Goal: Check status: Check status

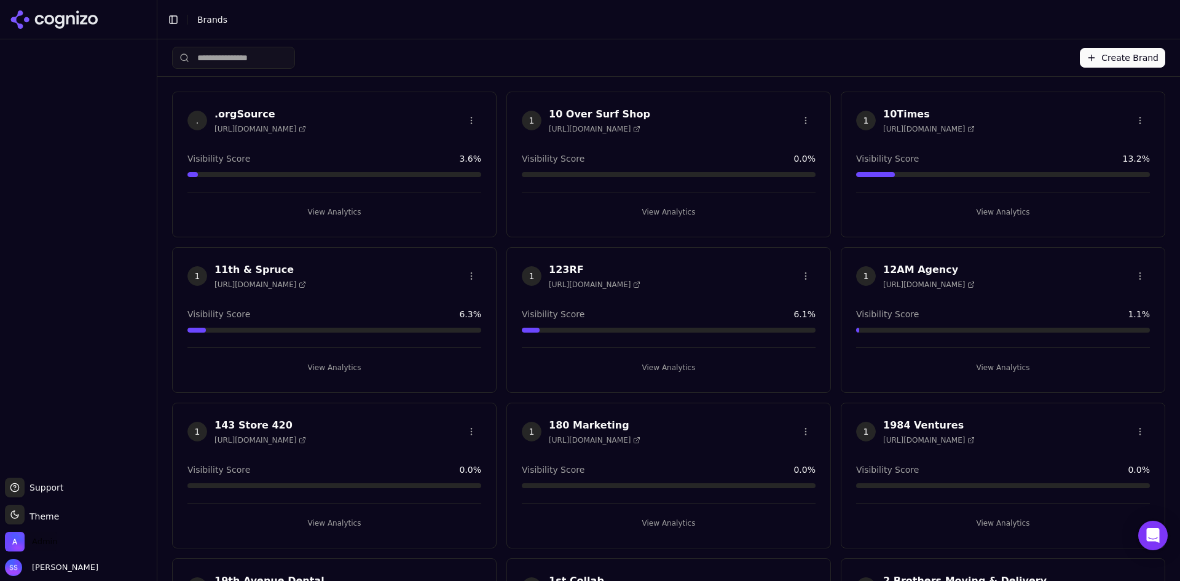
click at [54, 544] on span "Admin" at bounding box center [44, 541] width 25 height 11
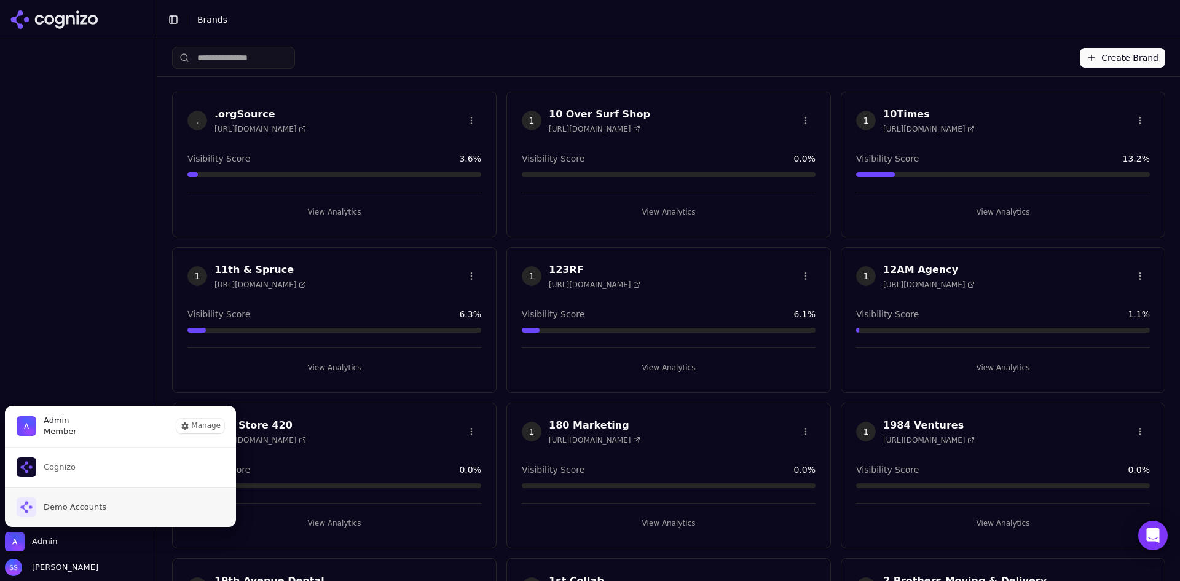
click at [92, 509] on span "Demo Accounts" at bounding box center [75, 506] width 63 height 11
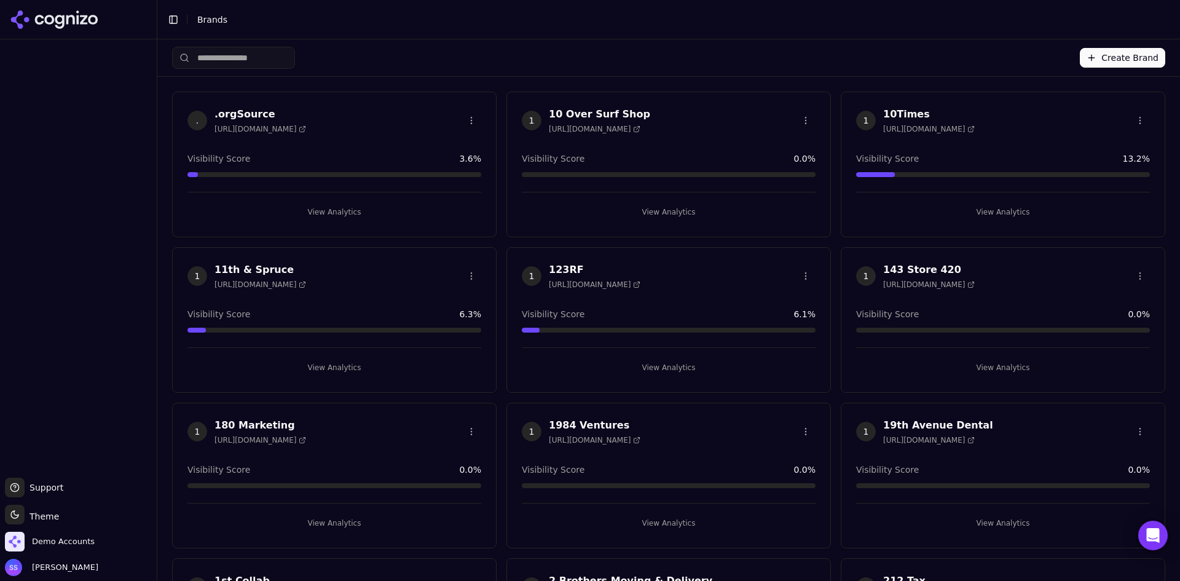
click at [243, 57] on input "search" at bounding box center [233, 58] width 123 height 22
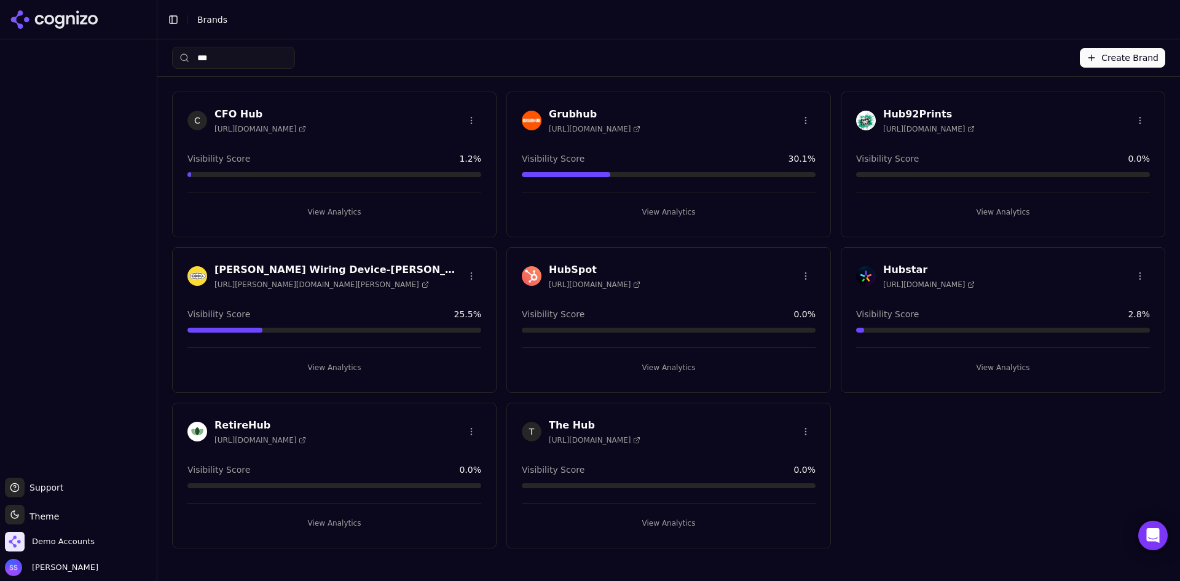
type input "***"
click at [657, 365] on button "View Analytics" at bounding box center [669, 368] width 294 height 20
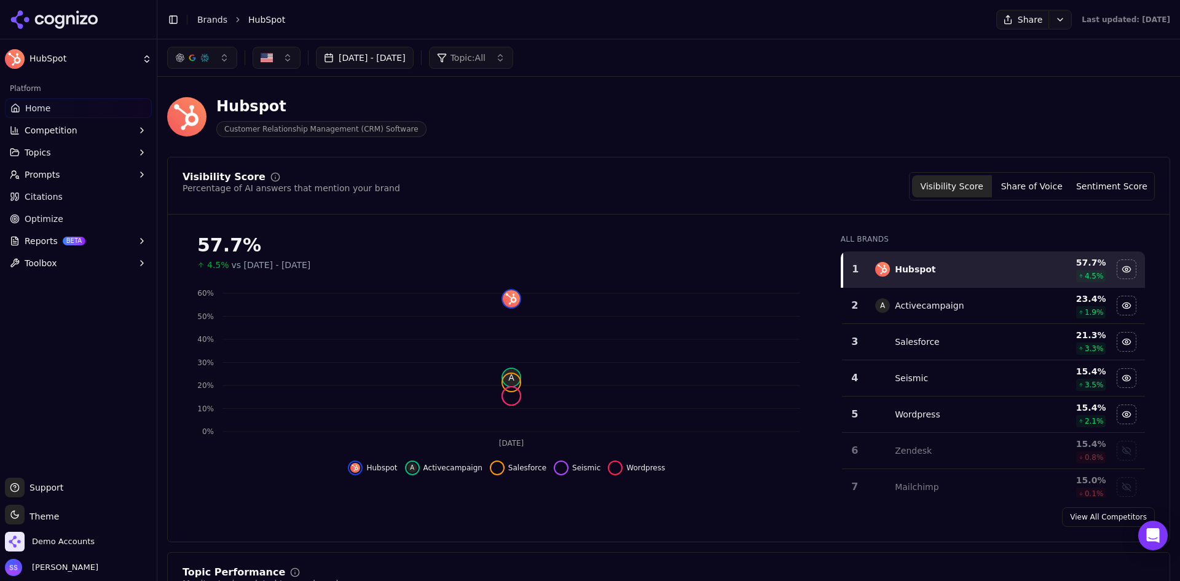
click at [1029, 17] on html "HubSpot Platform Home Competition Topics Prompts Citations Optimize Reports BET…" at bounding box center [590, 290] width 1180 height 581
click at [992, 14] on html "HubSpot Platform Home Competition Topics Prompts Citations Optimize Reports BET…" at bounding box center [590, 290] width 1180 height 581
click at [996, 14] on button "Share" at bounding box center [1022, 20] width 52 height 20
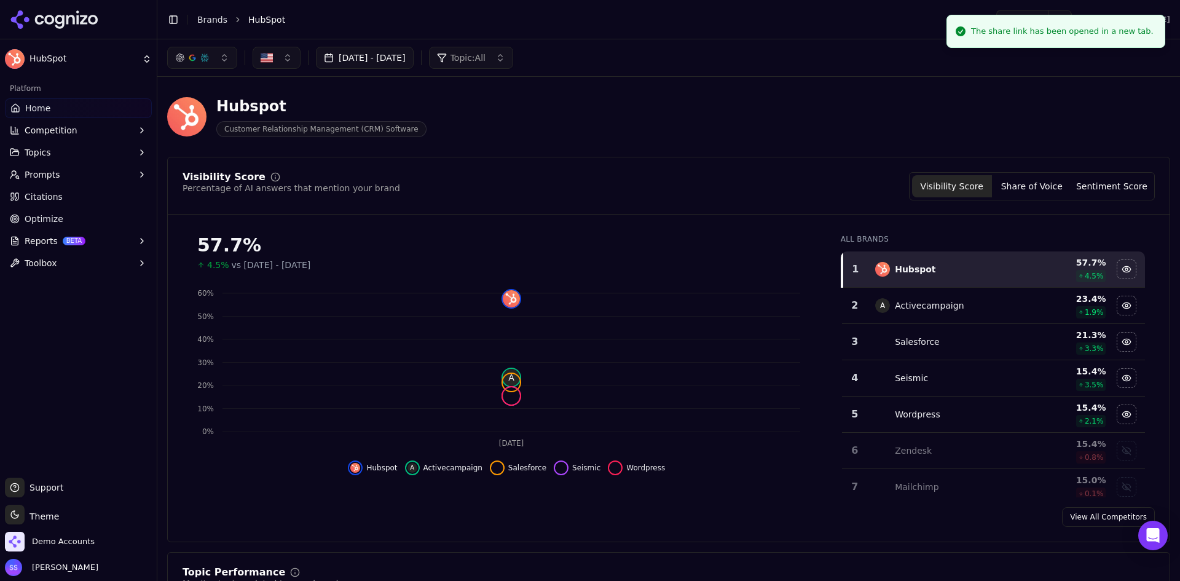
click at [413, 49] on button "[DATE] - [DATE]" at bounding box center [365, 58] width 98 height 22
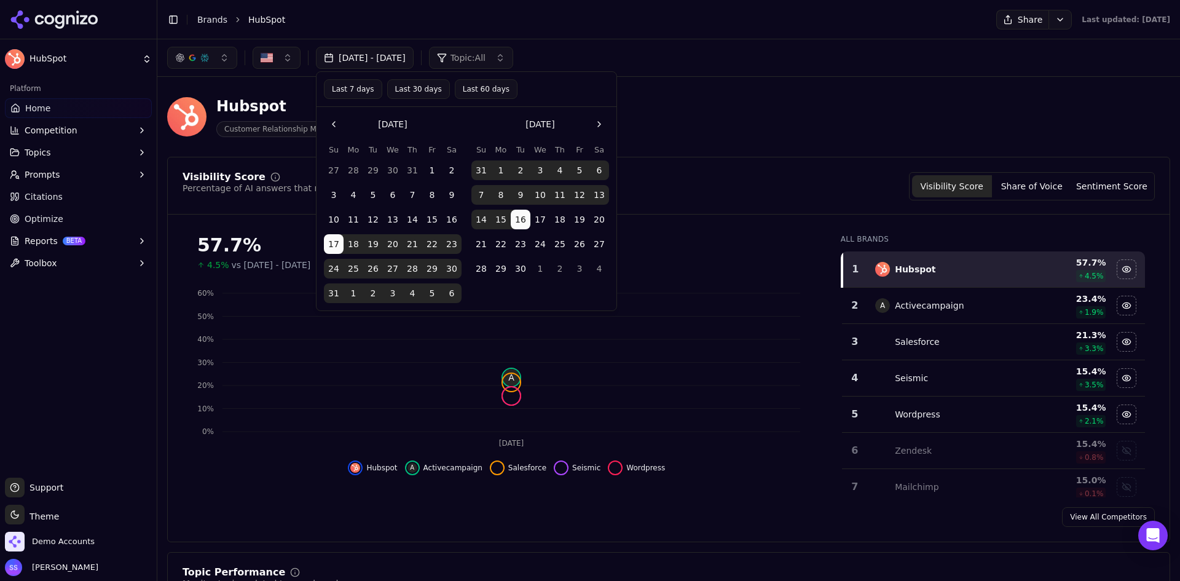
click at [721, 98] on div "Hubspot Customer Relationship Management (CRM) Software" at bounding box center [668, 117] width 1003 height 60
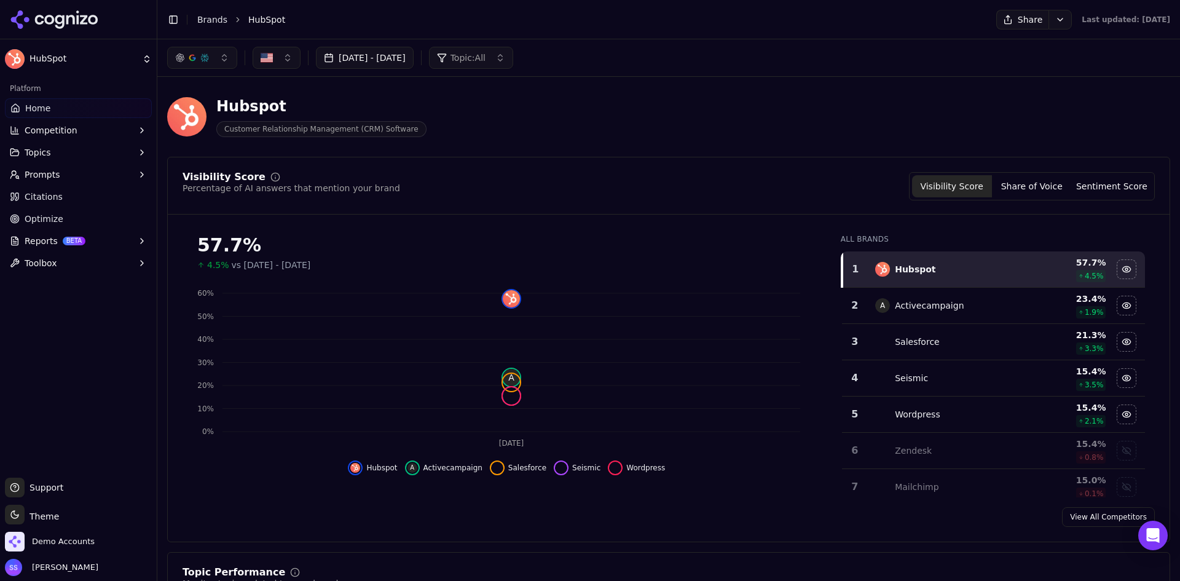
click at [364, 57] on button "[DATE] - [DATE]" at bounding box center [365, 58] width 98 height 22
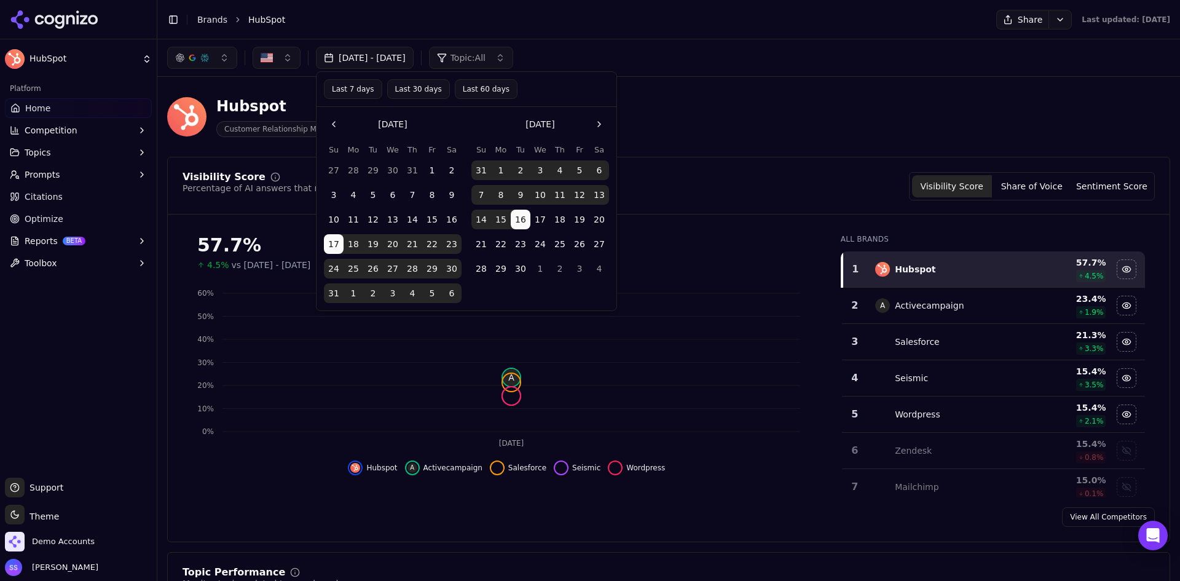
click at [413, 86] on button "Last 30 days" at bounding box center [418, 89] width 63 height 20
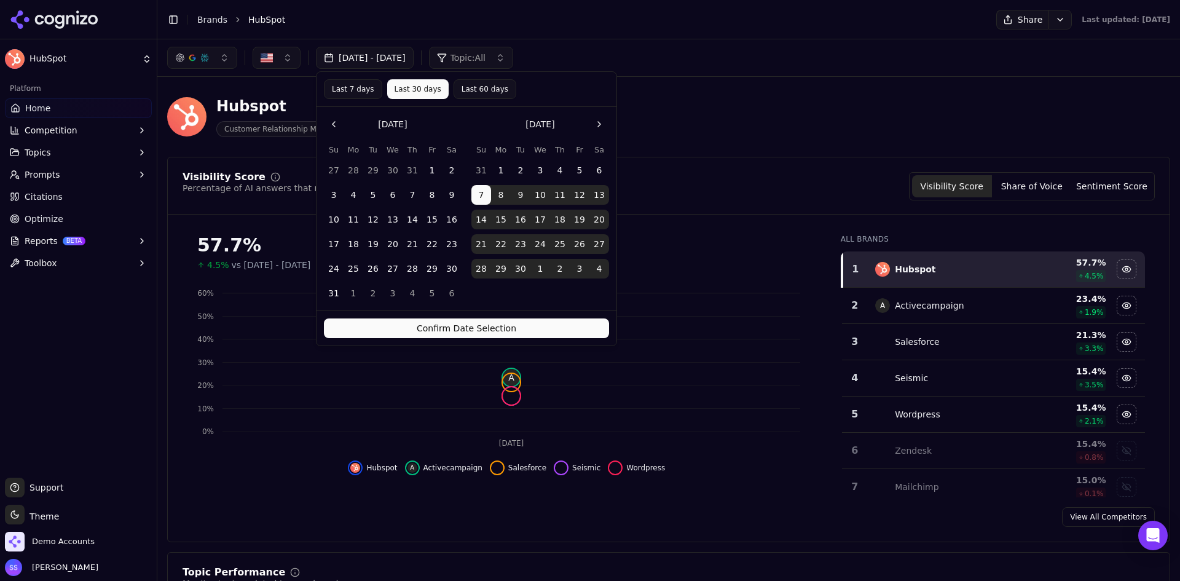
click at [519, 328] on button "Confirm Date Selection" at bounding box center [466, 328] width 285 height 20
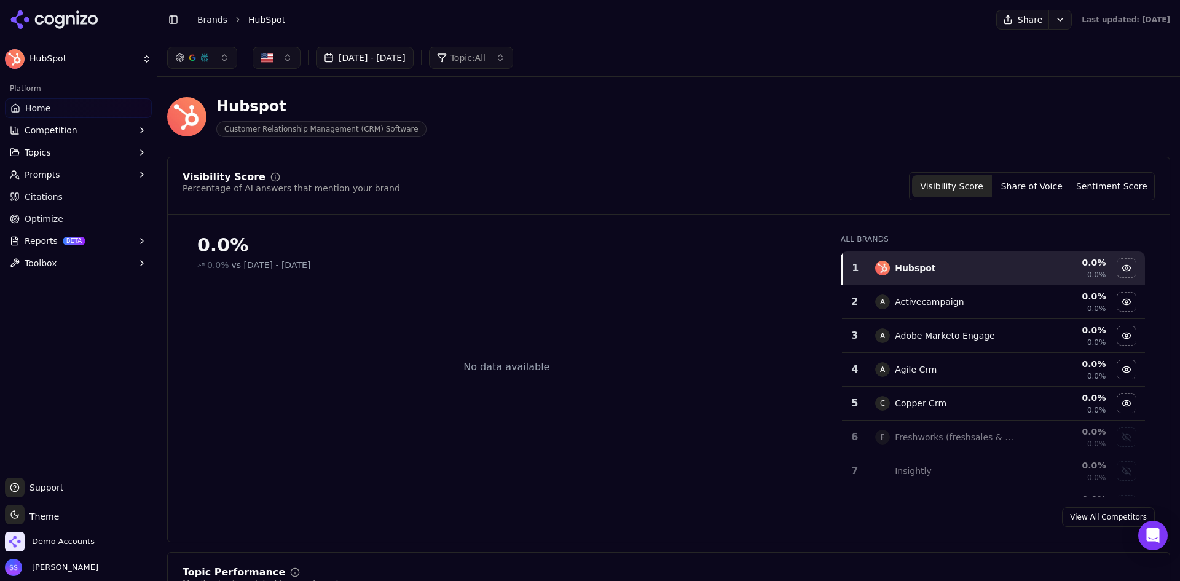
click at [507, 131] on div "Hubspot Customer Relationship Management (CRM) Software" at bounding box center [442, 116] width 551 height 41
click at [401, 57] on button "Sep 07, 2025 - Oct 07, 2025" at bounding box center [365, 58] width 98 height 22
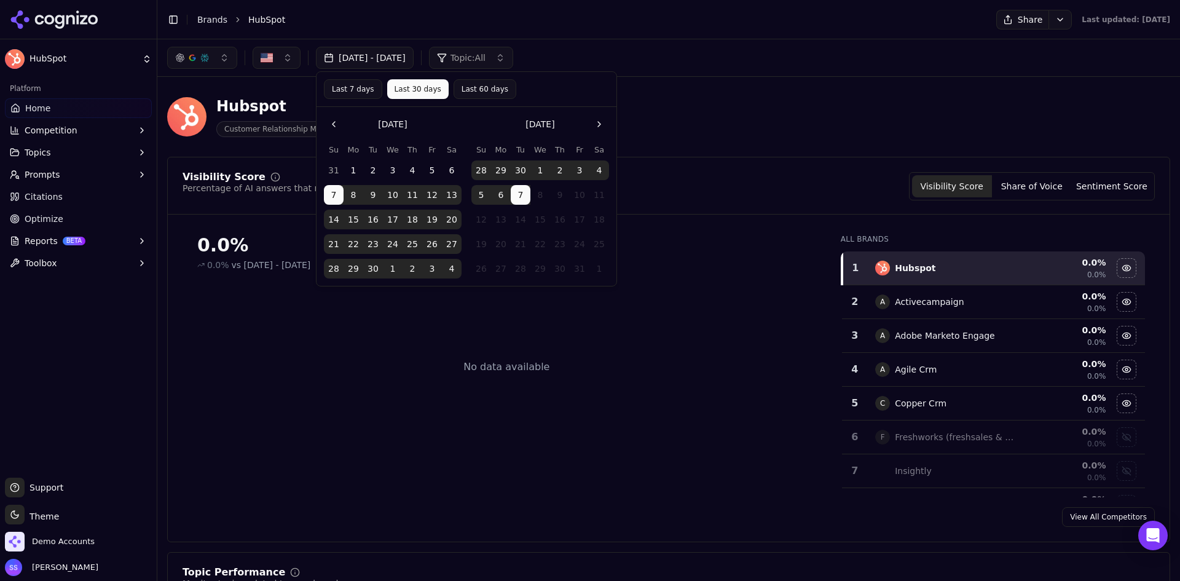
click at [830, 106] on div "Hubspot Customer Relationship Management (CRM) Software" at bounding box center [668, 117] width 1003 height 60
